Goal: Task Accomplishment & Management: Manage account settings

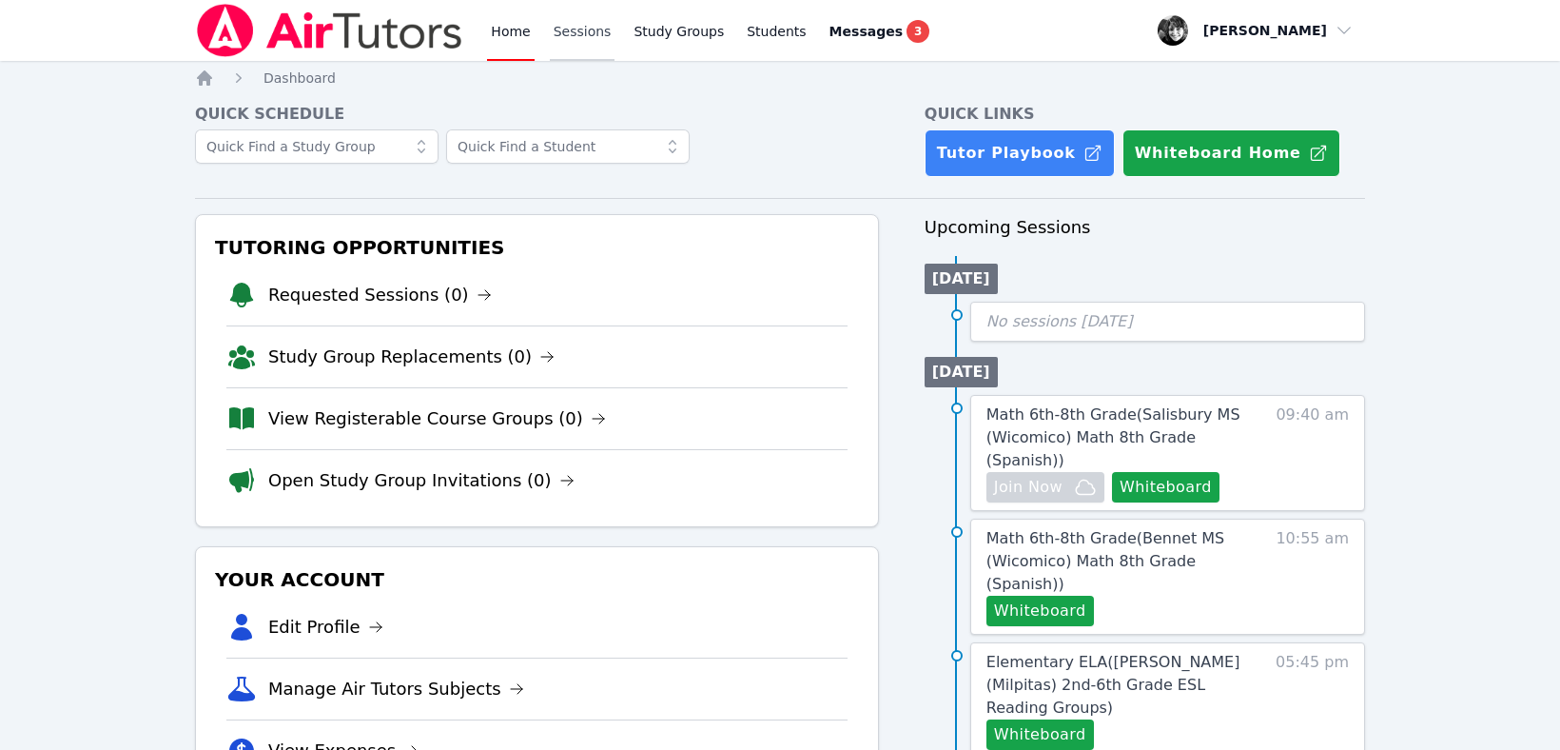
click at [586, 31] on link "Sessions" at bounding box center [583, 30] width 66 height 61
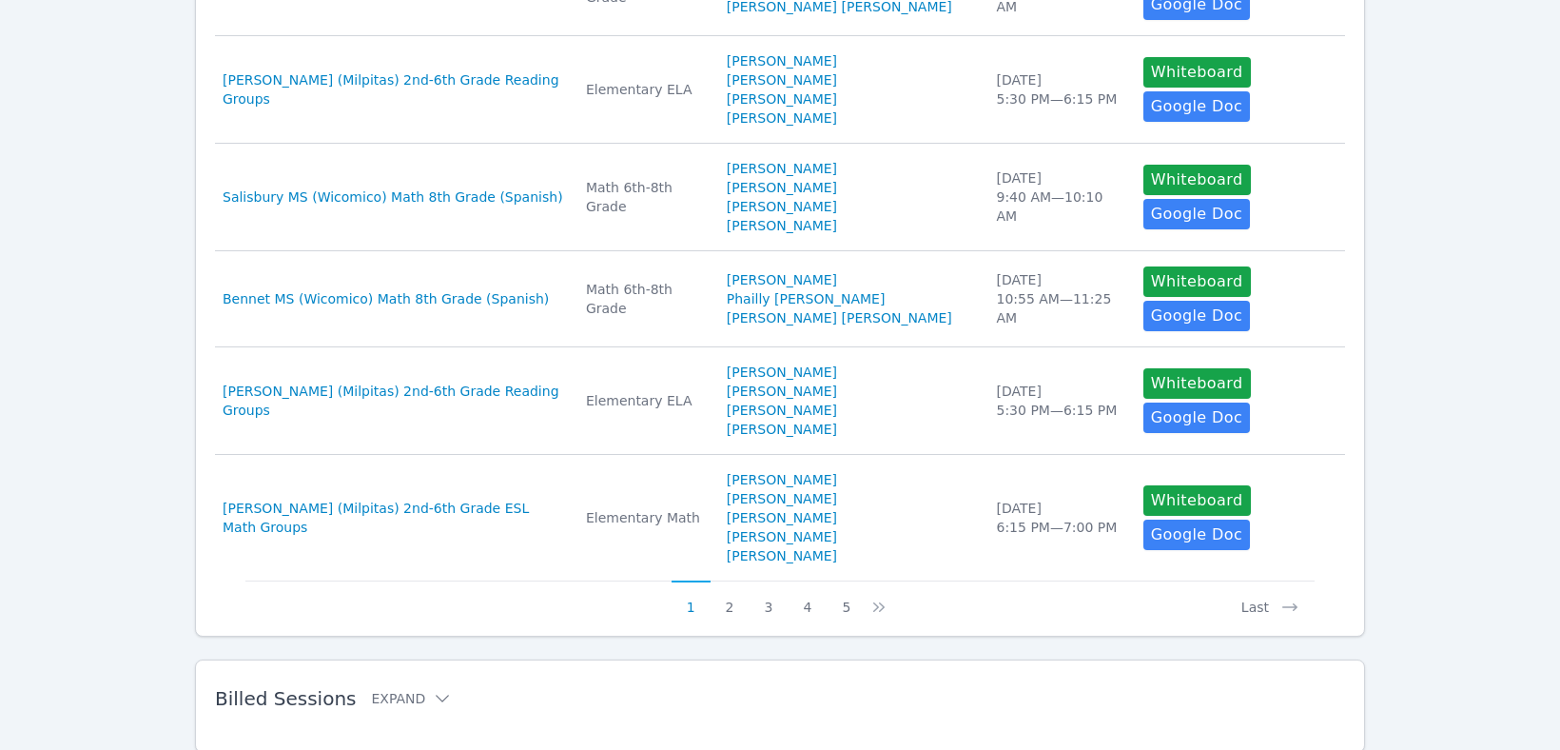
scroll to position [970, 0]
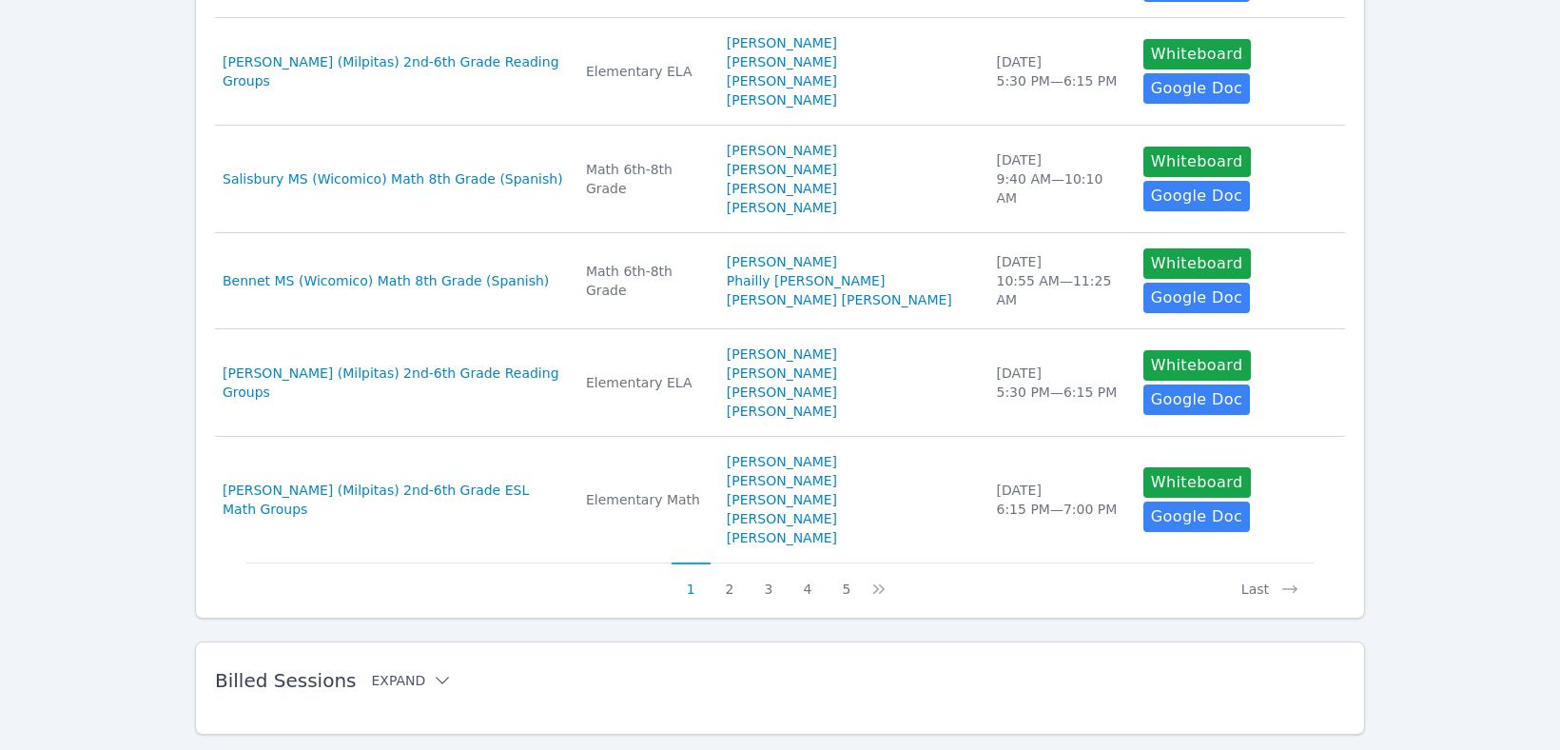
click at [393, 671] on button "Expand" at bounding box center [411, 680] width 81 height 19
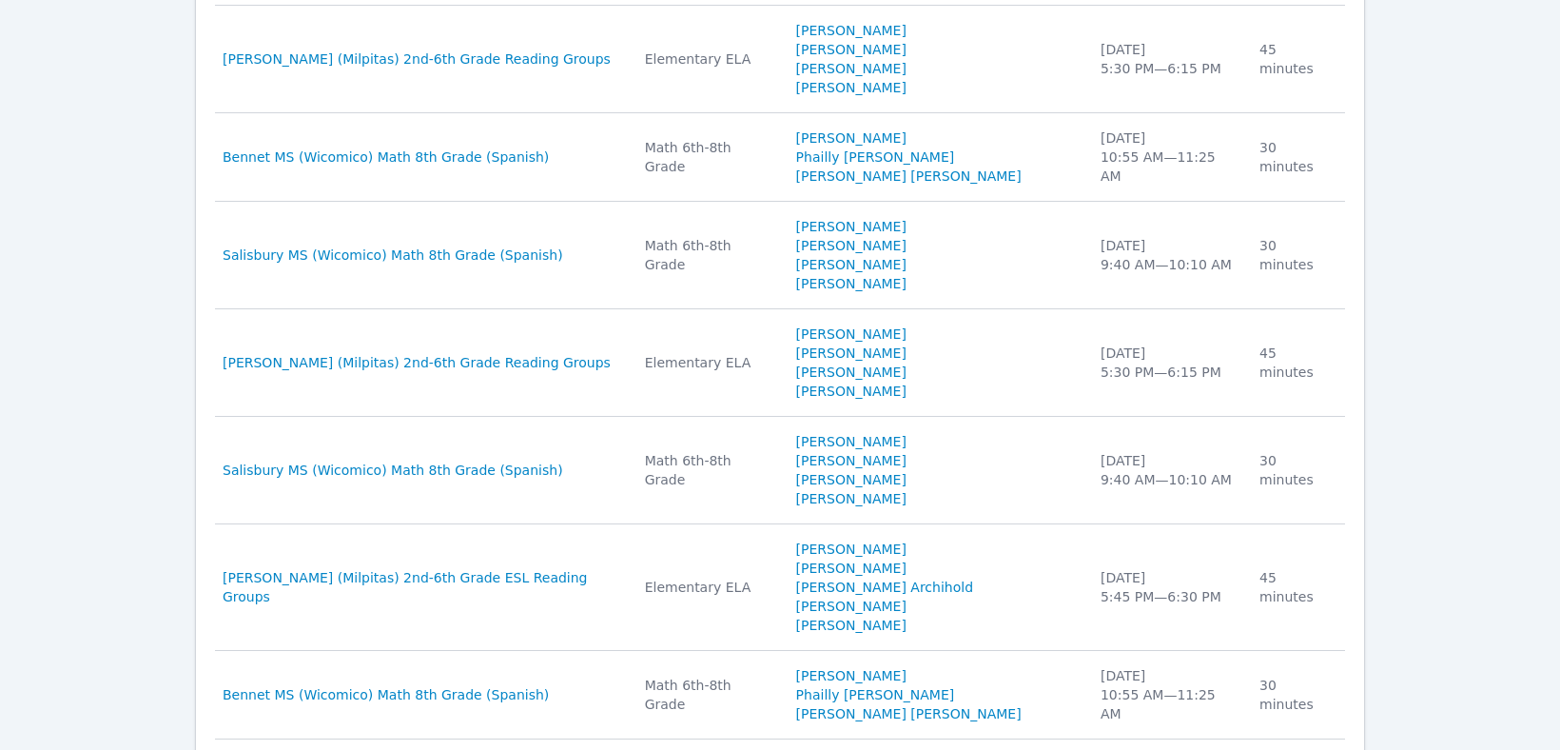
scroll to position [2098, 0]
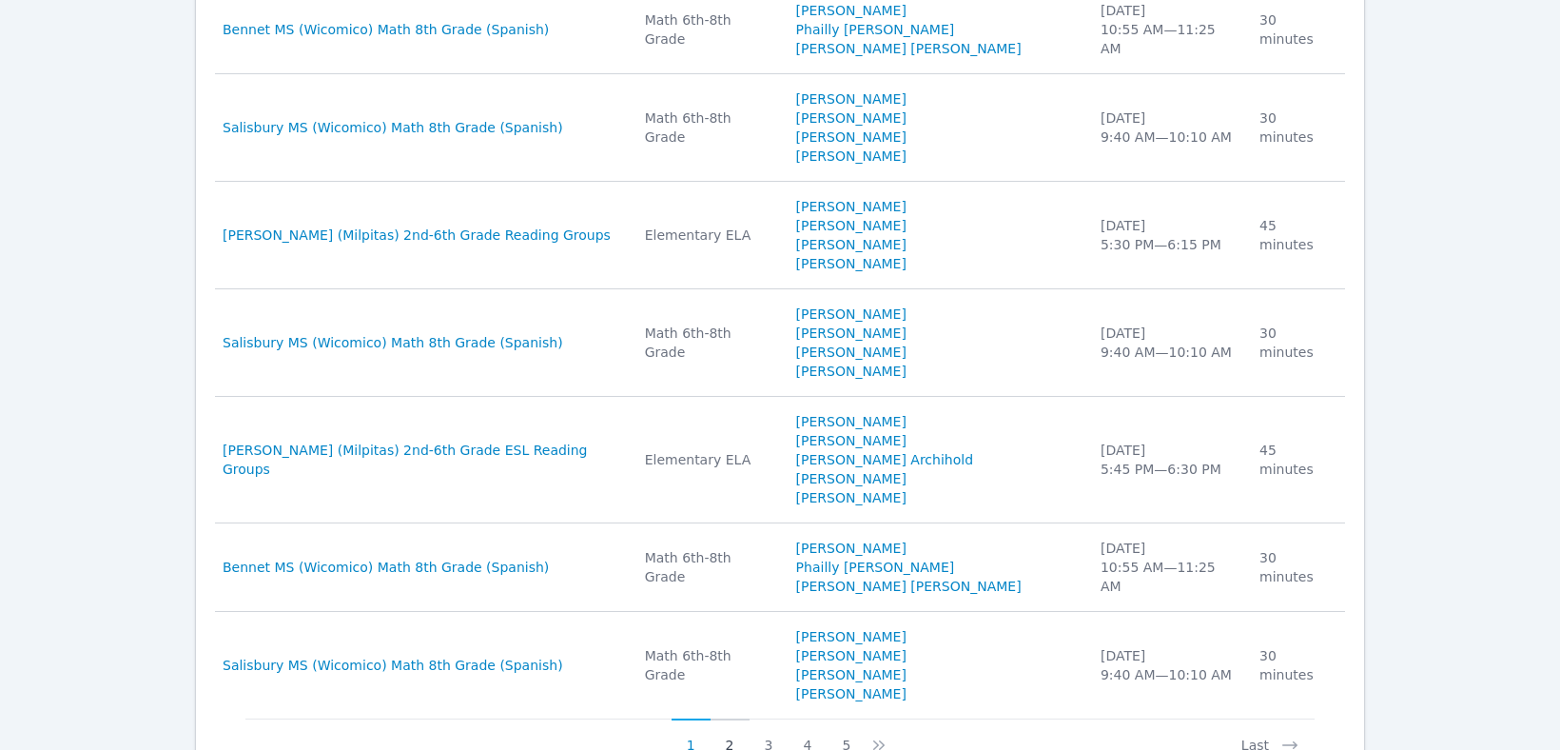
click at [730, 718] on button "2" at bounding box center [730, 736] width 39 height 36
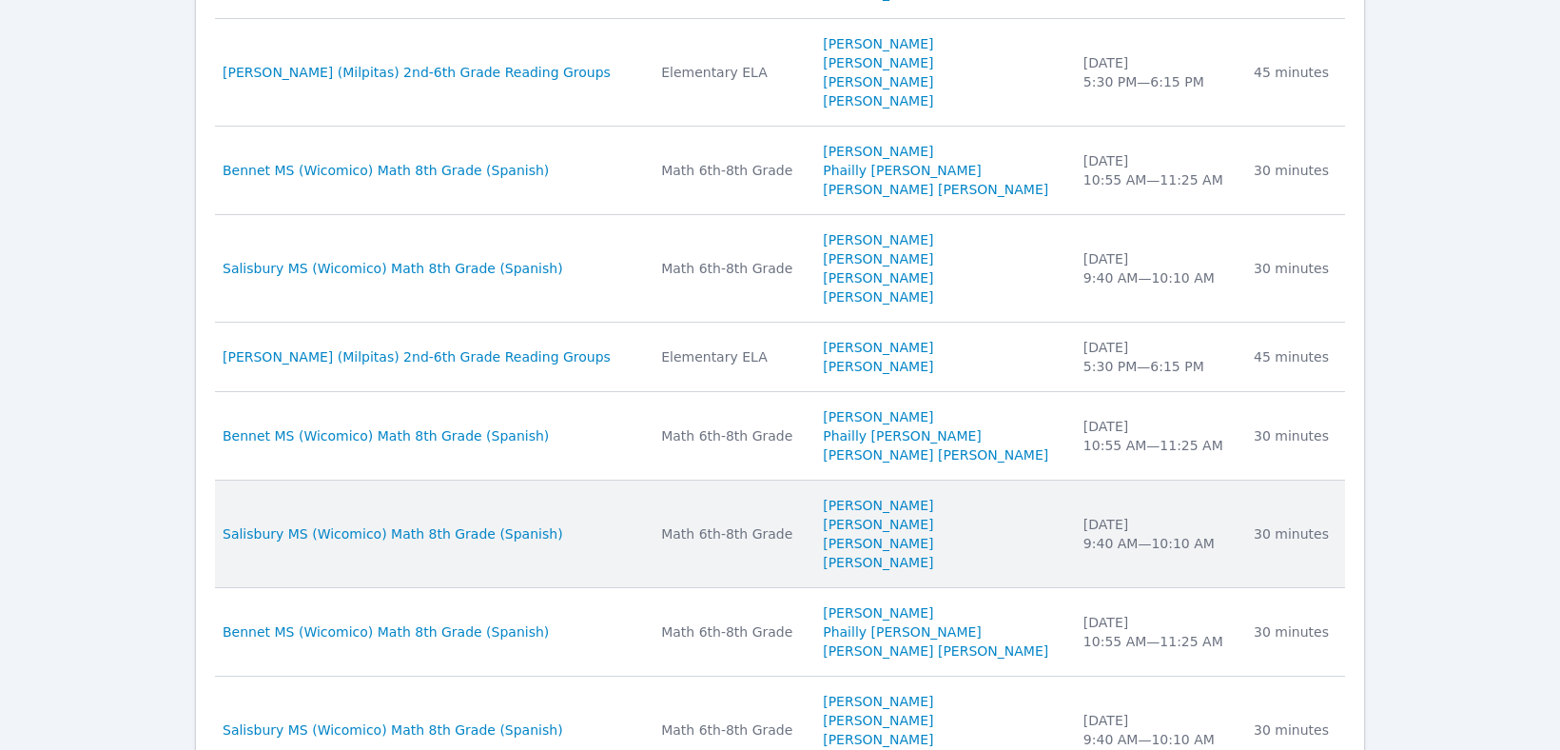
scroll to position [2023, 0]
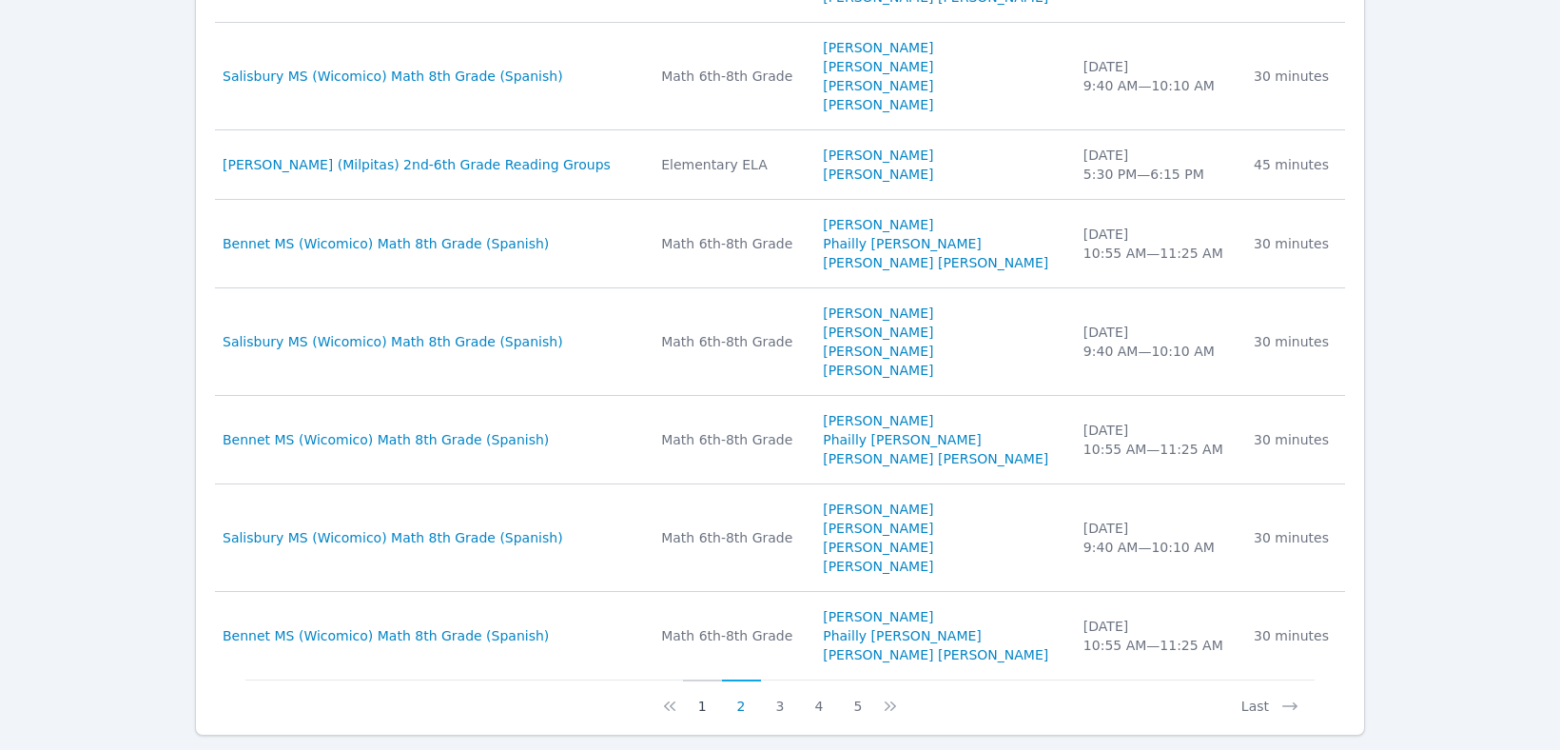
click at [705, 679] on button "1" at bounding box center [702, 697] width 39 height 36
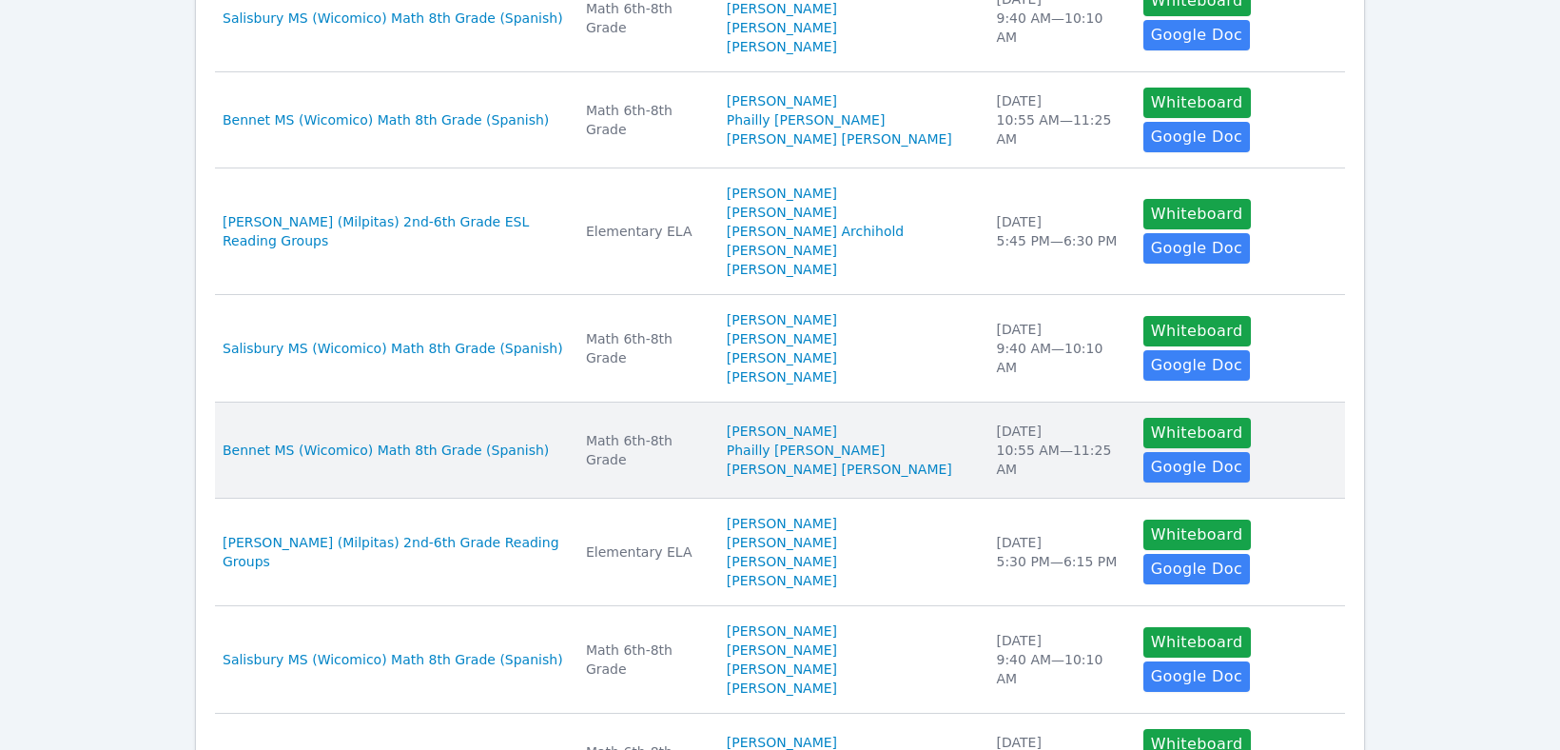
scroll to position [498, 0]
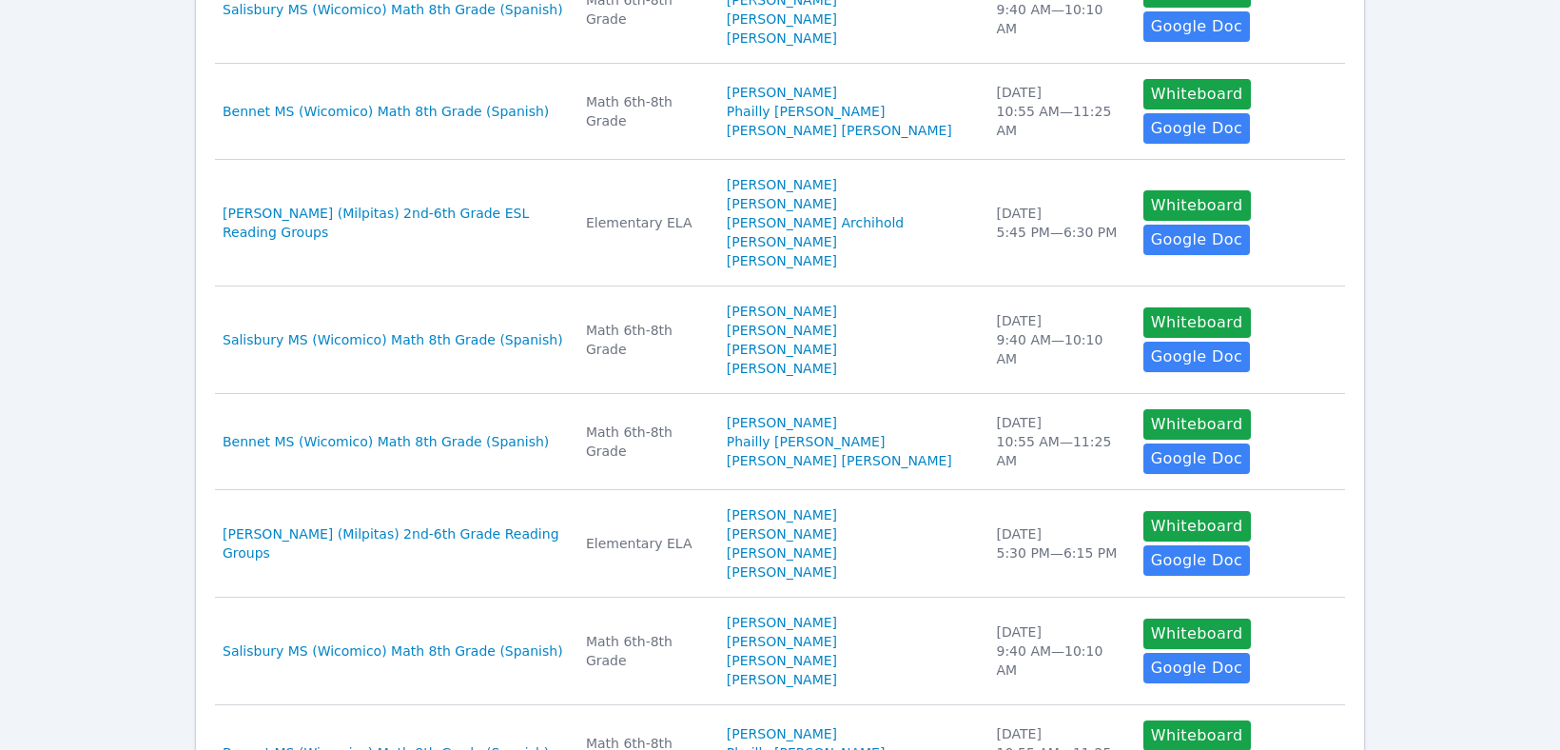
click at [1324, 553] on td "Actions Whiteboard Hidden Google Doc" at bounding box center [1238, 544] width 213 height 108
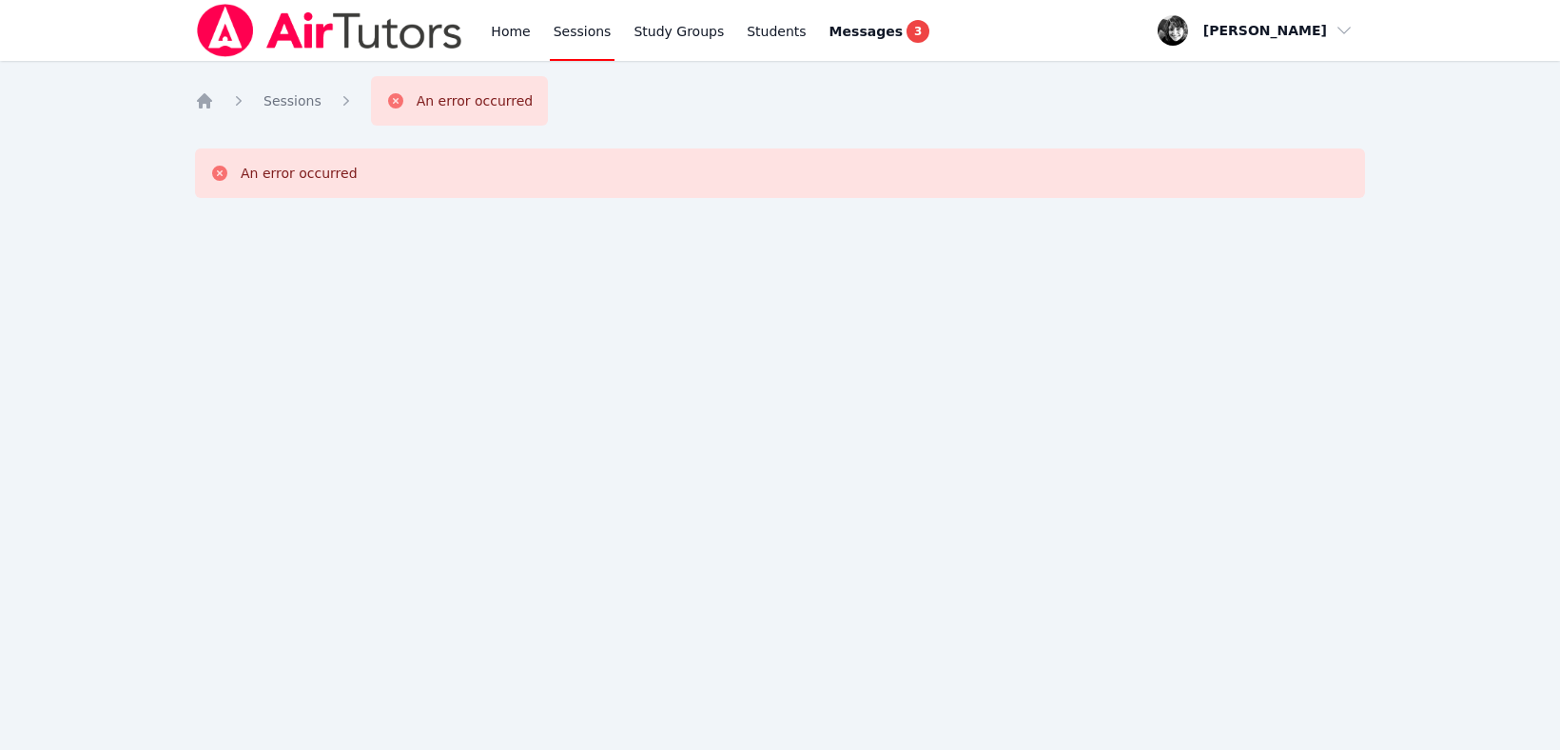
click at [584, 34] on link "Sessions" at bounding box center [583, 30] width 66 height 61
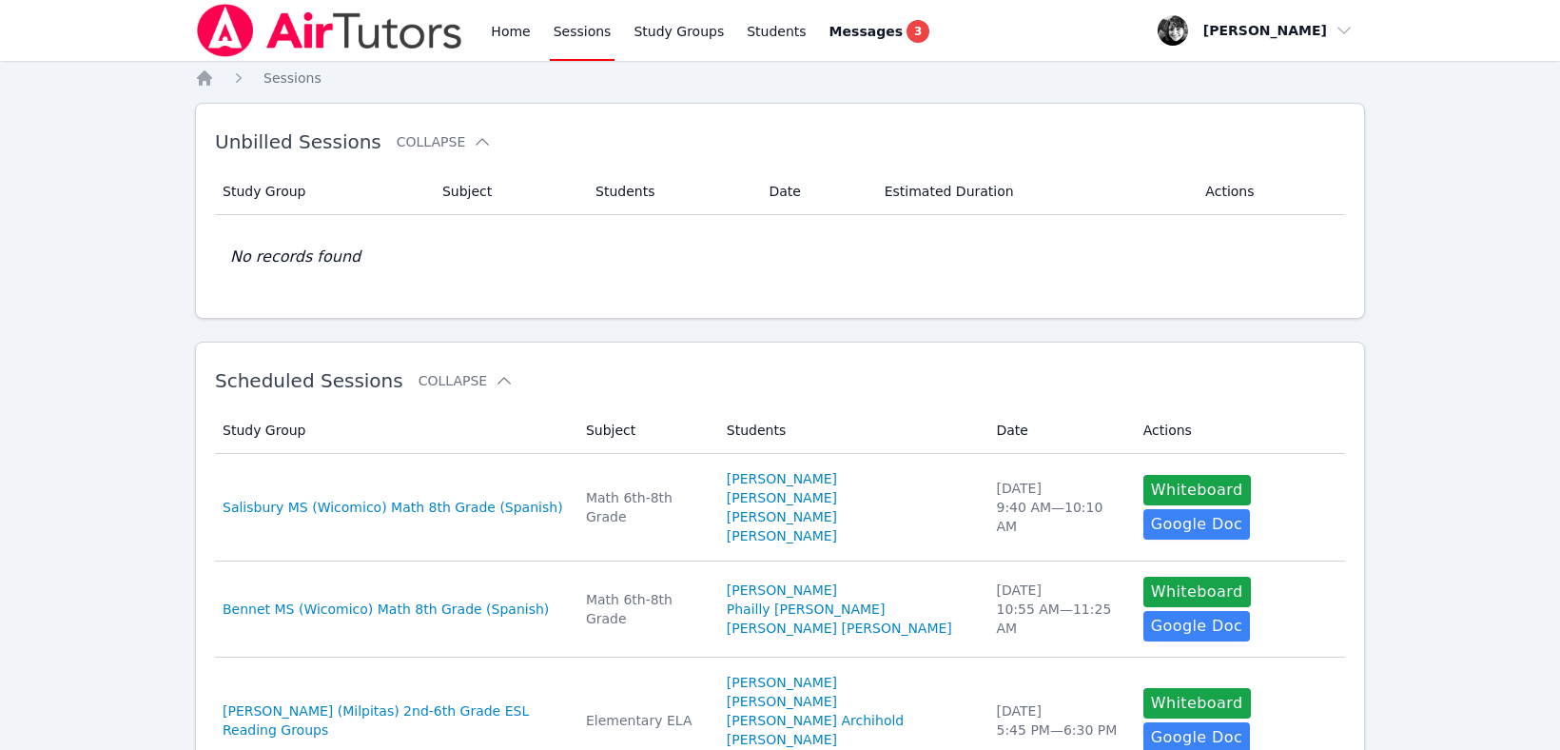
click at [578, 33] on link "Sessions" at bounding box center [583, 30] width 66 height 61
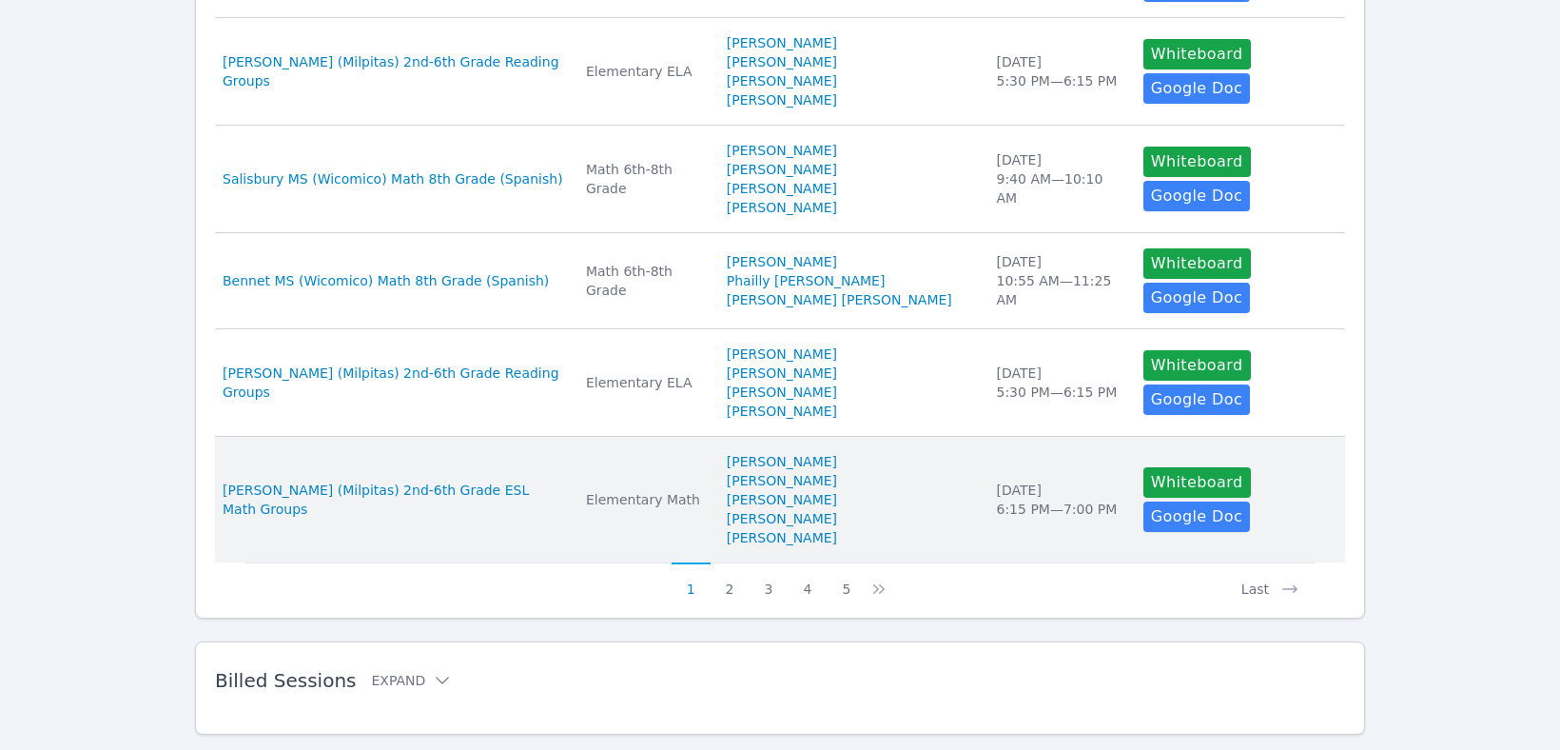
scroll to position [970, 0]
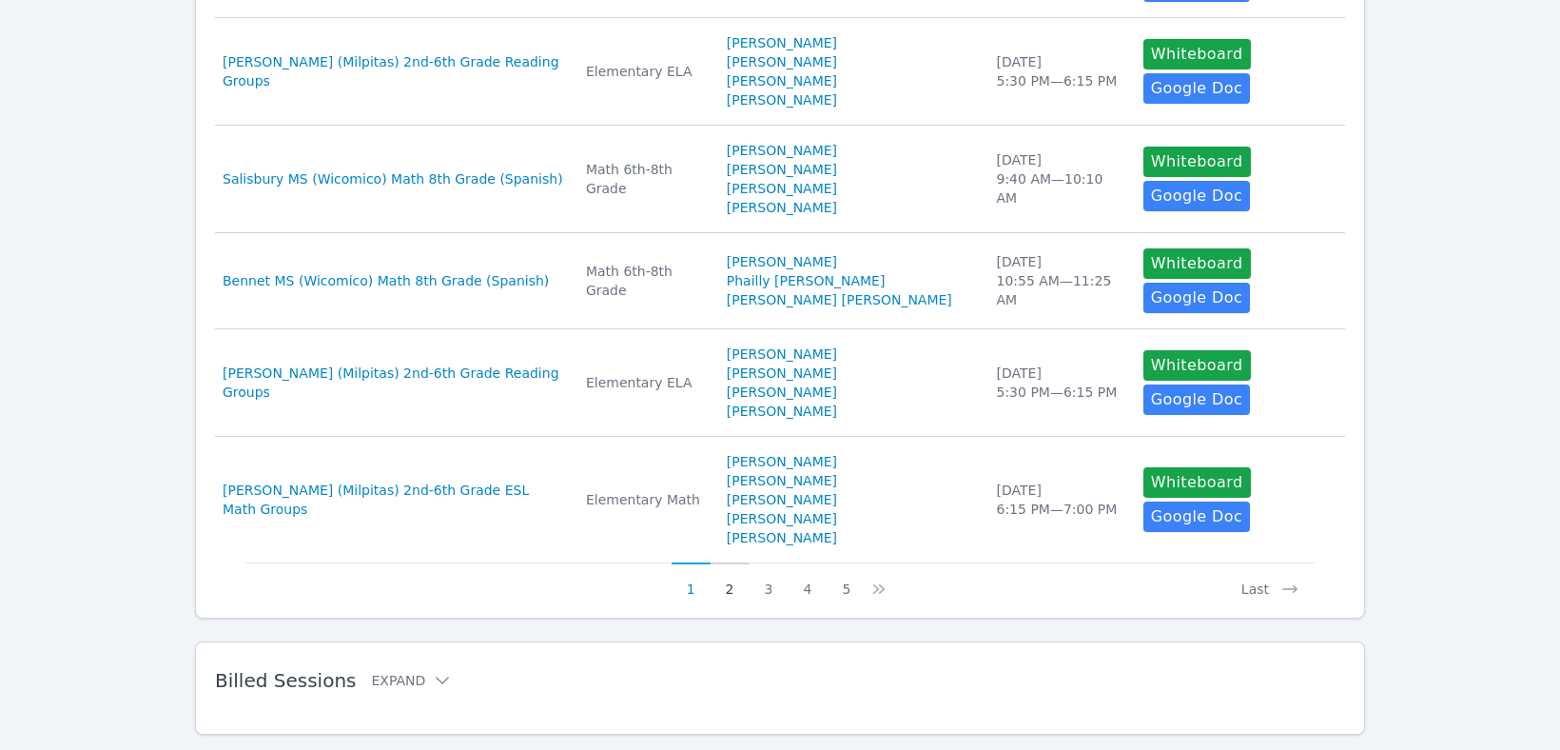
click at [726, 562] on button "2" at bounding box center [730, 580] width 39 height 36
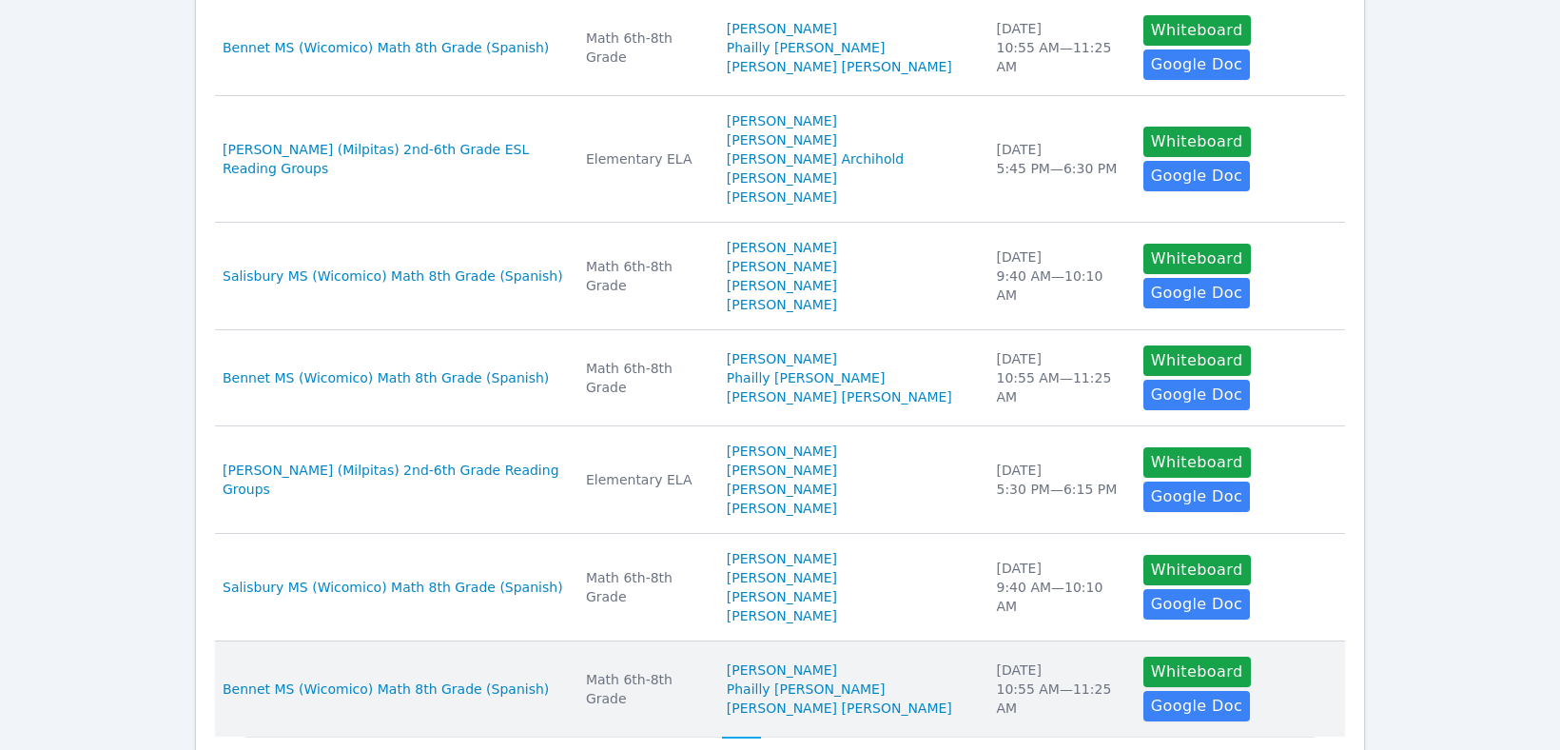
scroll to position [826, 0]
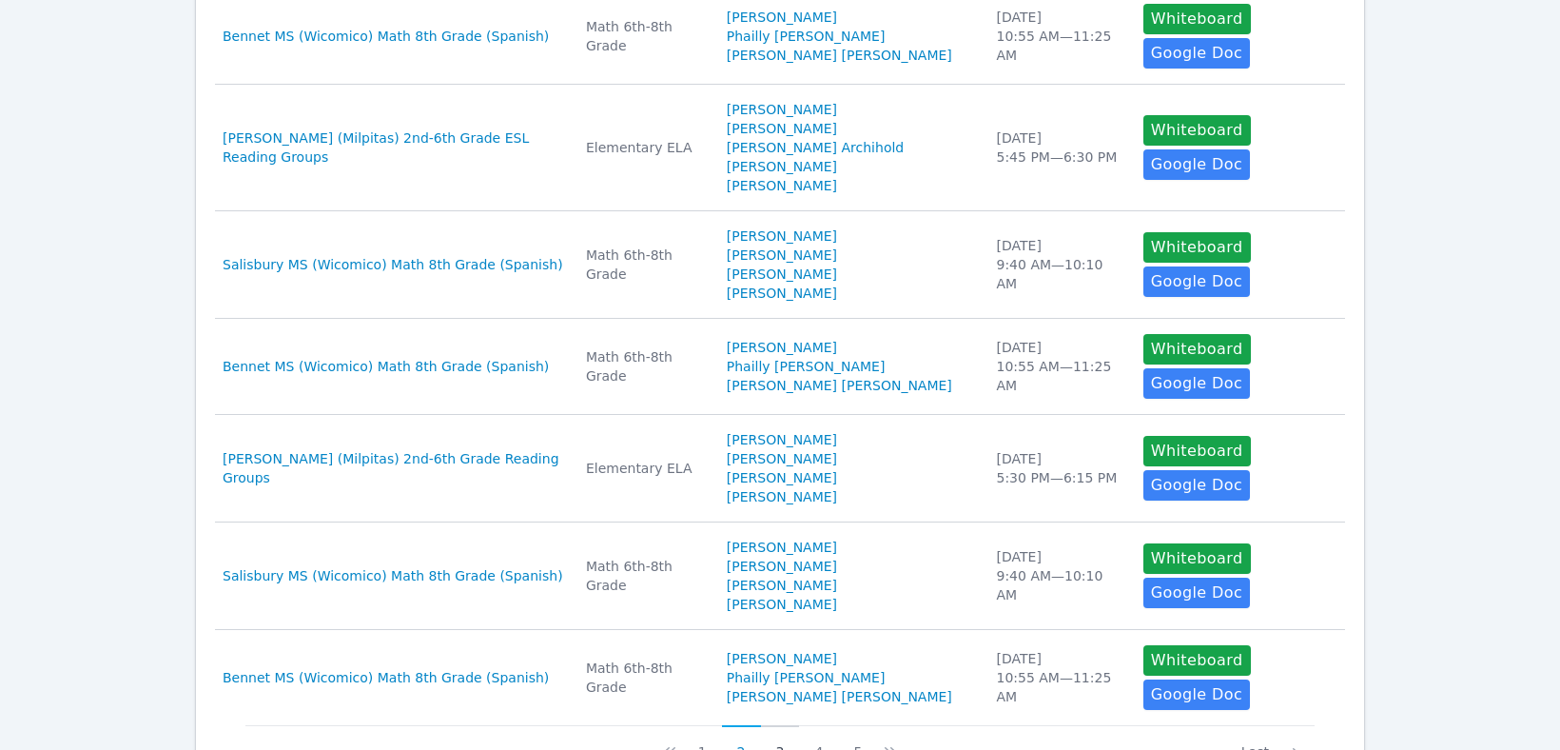
click at [776, 725] on button "3" at bounding box center [780, 743] width 39 height 36
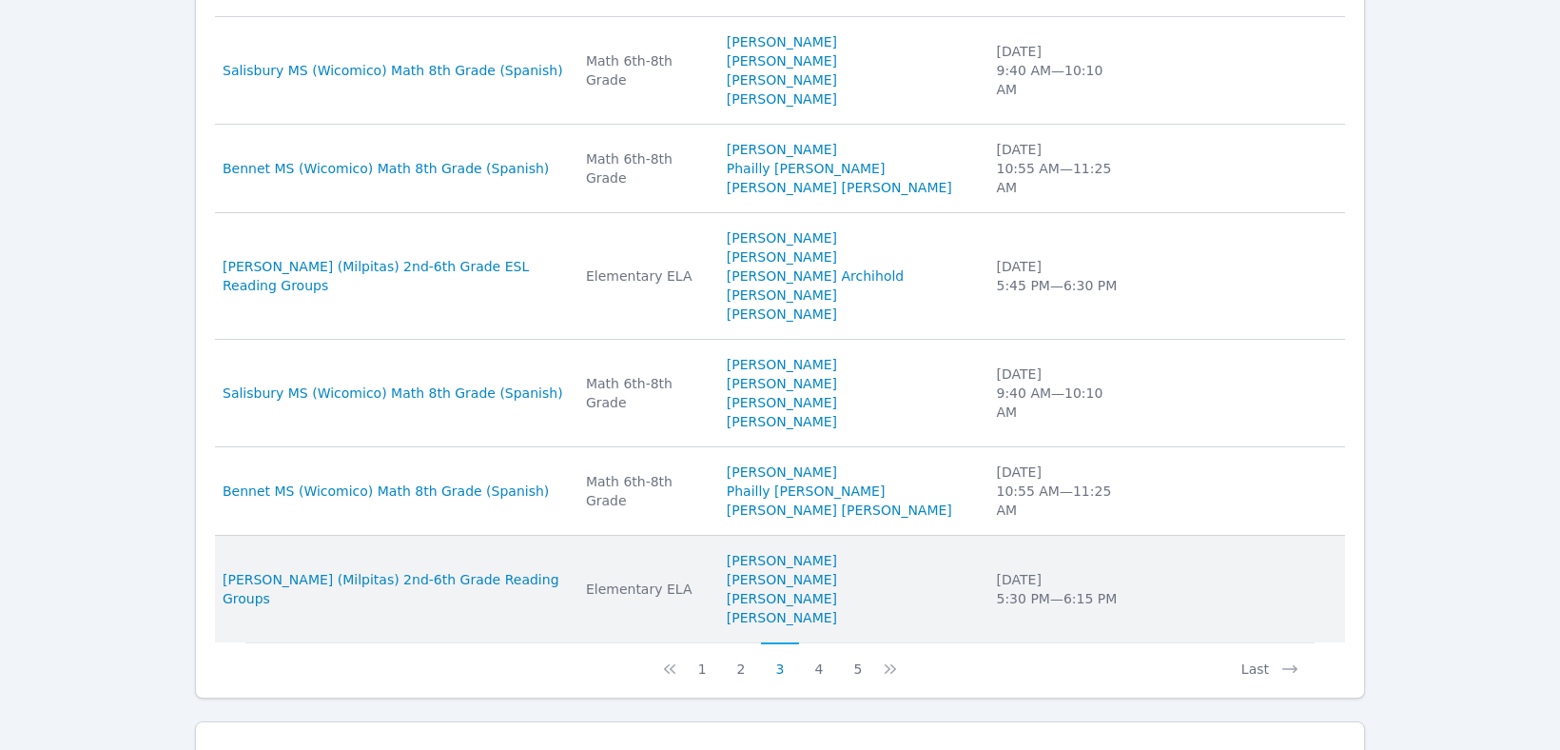
scroll to position [927, 0]
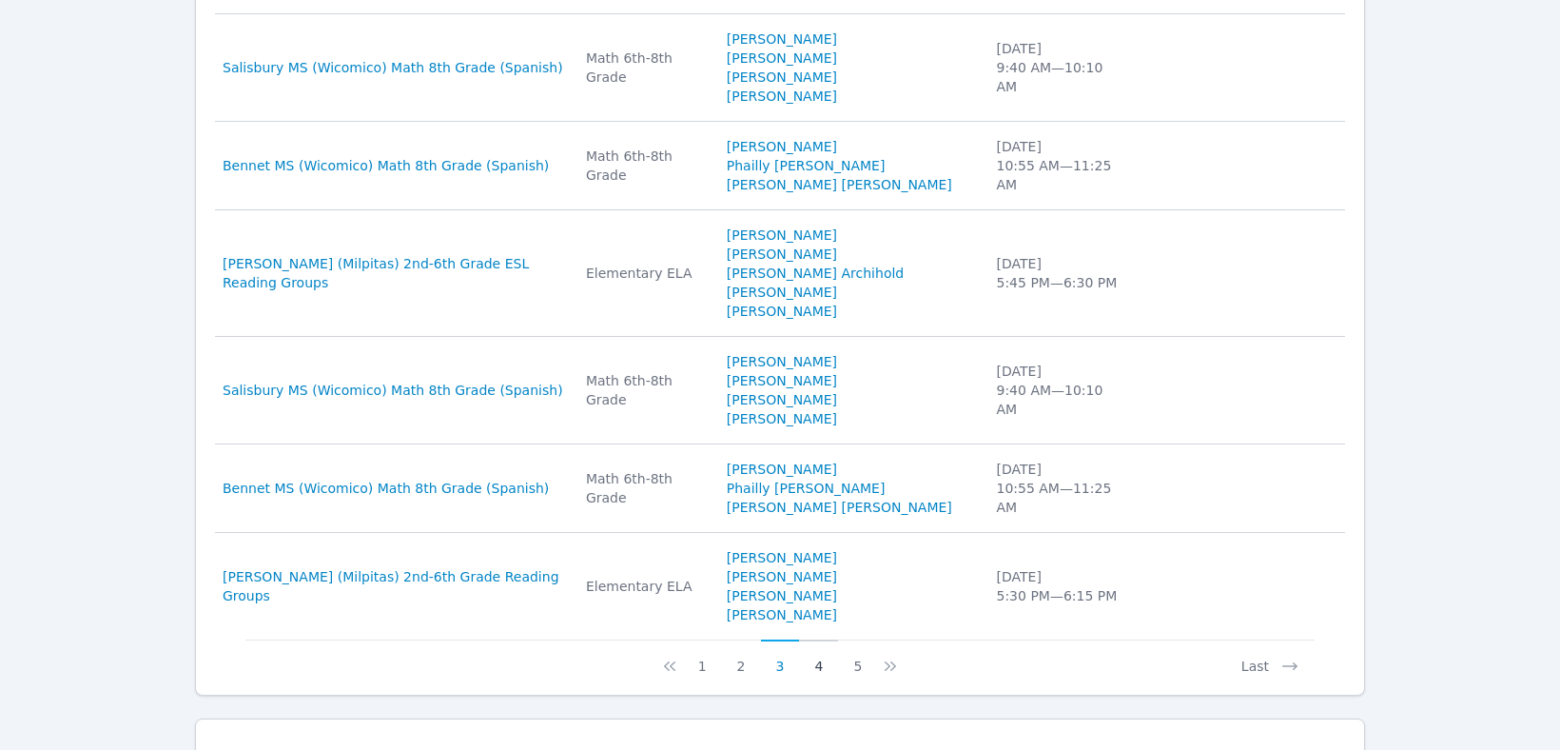
click at [814, 639] on button "4" at bounding box center [818, 657] width 39 height 36
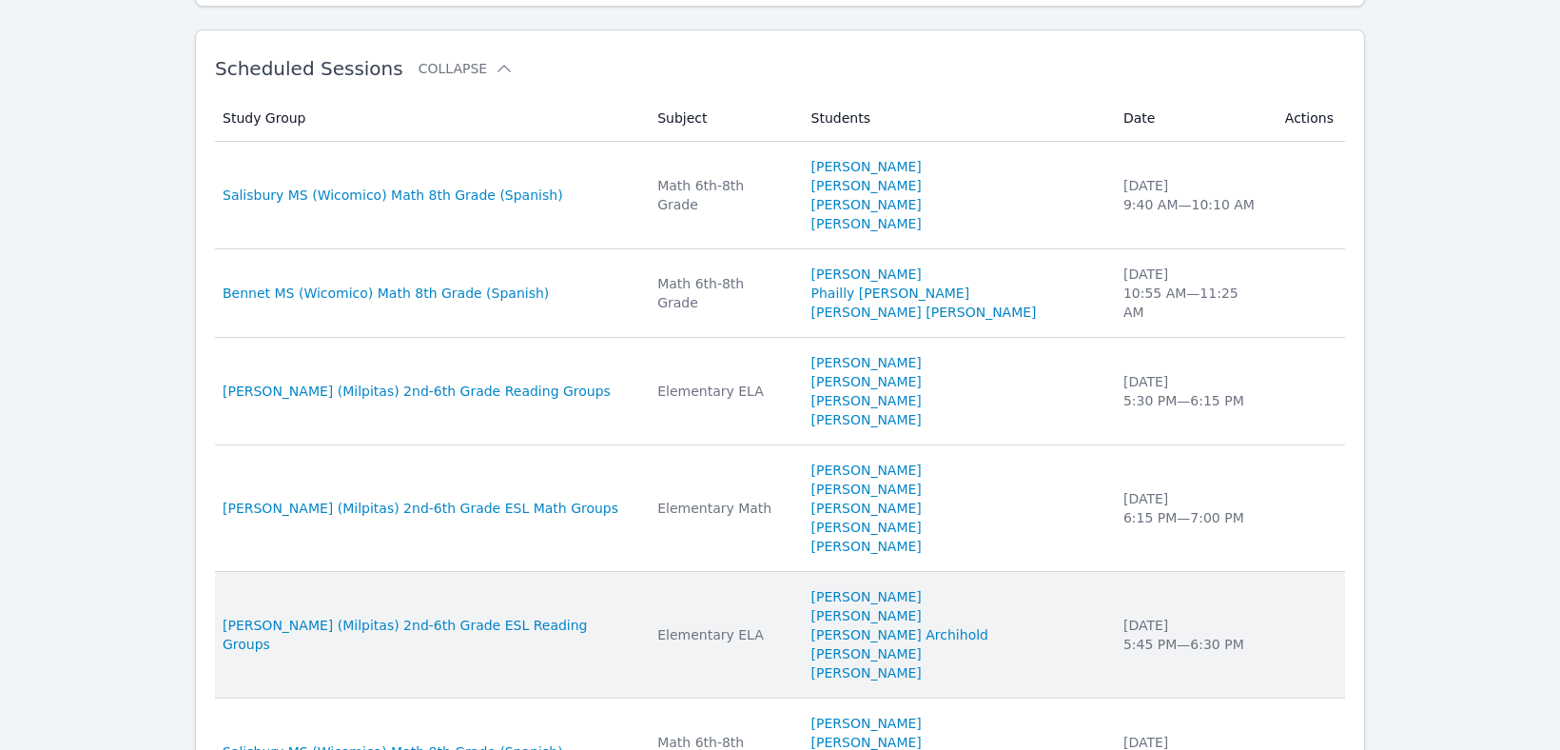
scroll to position [355, 0]
